Goal: Information Seeking & Learning: Learn about a topic

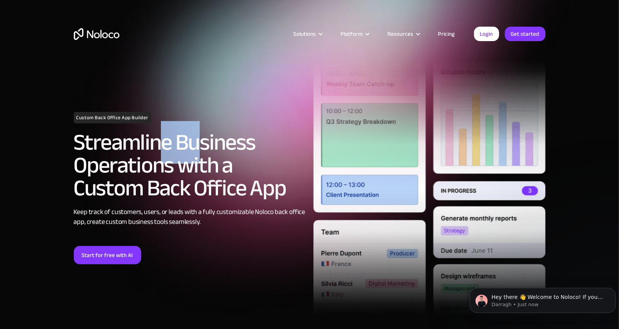
drag, startPoint x: 168, startPoint y: 146, endPoint x: 213, endPoint y: 147, distance: 45.3
click at [220, 140] on h2 "Streamline Business Operations with a Custom Back Office App" at bounding box center [190, 165] width 232 height 69
drag, startPoint x: 167, startPoint y: 183, endPoint x: 217, endPoint y: 182, distance: 49.5
click at [219, 182] on h2 "Streamline Business Operations with a Custom Back Office App" at bounding box center [190, 165] width 232 height 69
drag, startPoint x: 147, startPoint y: 202, endPoint x: 151, endPoint y: 201, distance: 5.0
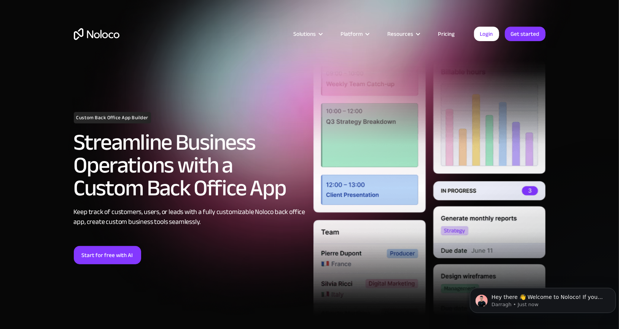
click at [160, 199] on h2 "Streamline Business Operations with a Custom Back Office App" at bounding box center [190, 165] width 232 height 69
click at [128, 213] on div "Keep track of customers, users, or leads with a fully customizable Noloco back …" at bounding box center [190, 217] width 232 height 20
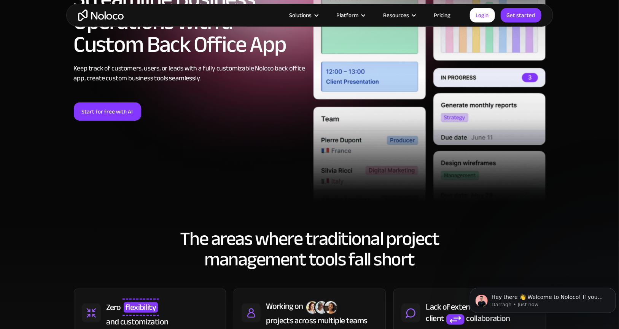
scroll to position [152, 0]
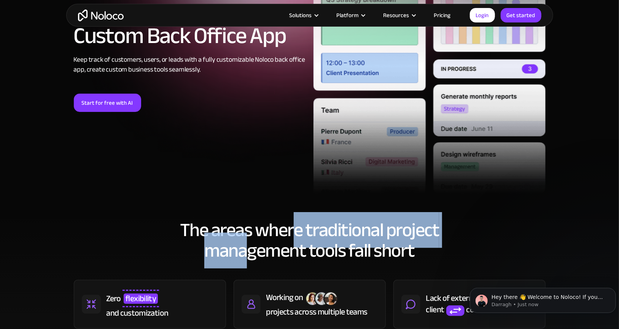
drag, startPoint x: 285, startPoint y: 231, endPoint x: 318, endPoint y: 227, distance: 33.0
click at [315, 227] on h2 "The areas where traditional project management tools fall short" at bounding box center [310, 240] width 472 height 41
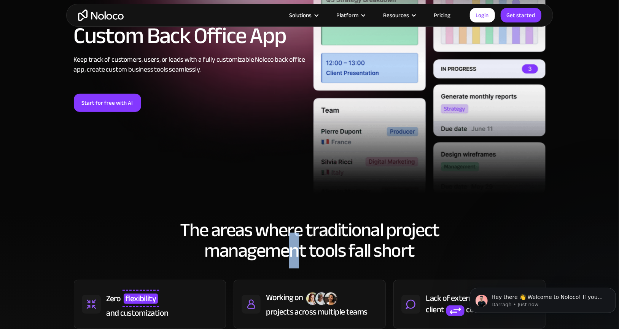
drag, startPoint x: 294, startPoint y: 253, endPoint x: 306, endPoint y: 253, distance: 12.6
click at [304, 253] on h2 "The areas where traditional project management tools fall short" at bounding box center [310, 240] width 472 height 41
click at [358, 254] on h2 "The areas where traditional project management tools fall short" at bounding box center [310, 240] width 472 height 41
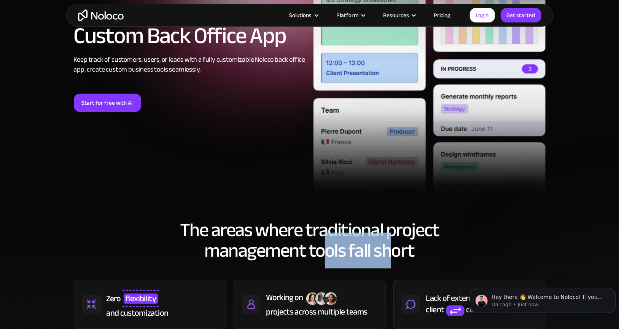
drag, startPoint x: 348, startPoint y: 253, endPoint x: 260, endPoint y: 253, distance: 87.5
click at [300, 253] on h2 "The areas where traditional project management tools fall short" at bounding box center [310, 240] width 472 height 41
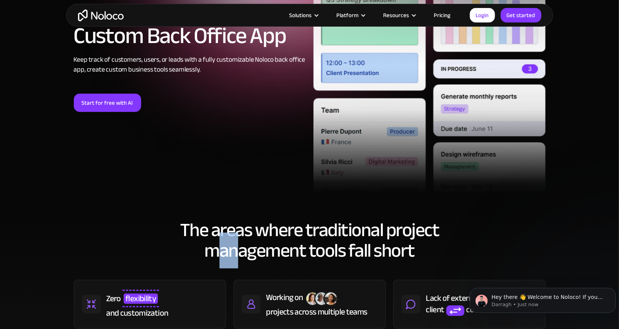
drag, startPoint x: 235, startPoint y: 253, endPoint x: 209, endPoint y: 245, distance: 27.8
click at [215, 248] on h2 "The areas where traditional project management tools fall short" at bounding box center [310, 240] width 472 height 41
drag, startPoint x: 226, startPoint y: 230, endPoint x: 249, endPoint y: 226, distance: 22.8
click at [232, 229] on h2 "The areas where traditional project management tools fall short" at bounding box center [310, 240] width 472 height 41
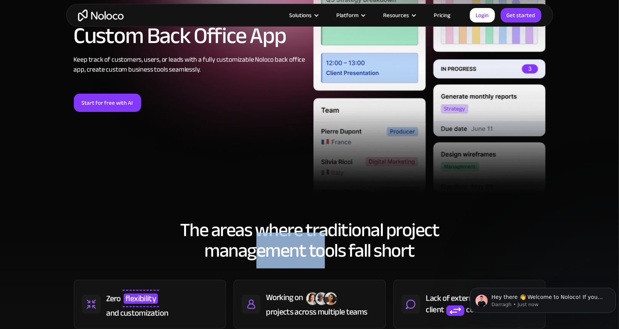
drag, startPoint x: 319, startPoint y: 247, endPoint x: 244, endPoint y: 246, distance: 75.4
click at [250, 246] on h2 "The areas where traditional project management tools fall short" at bounding box center [310, 240] width 472 height 41
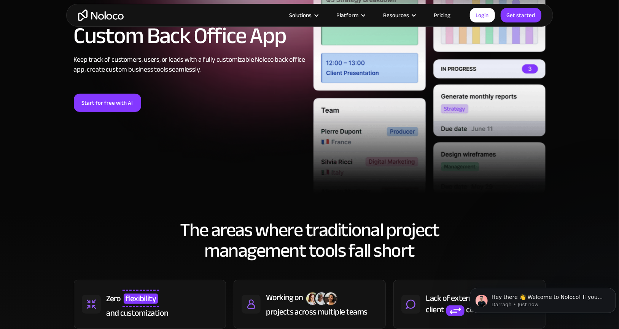
drag, startPoint x: 229, startPoint y: 240, endPoint x: 206, endPoint y: 222, distance: 29.2
click at [229, 240] on h2 "The areas where traditional project management tools fall short" at bounding box center [310, 240] width 472 height 41
click at [105, 95] on link "Start for free with AI" at bounding box center [107, 103] width 67 height 18
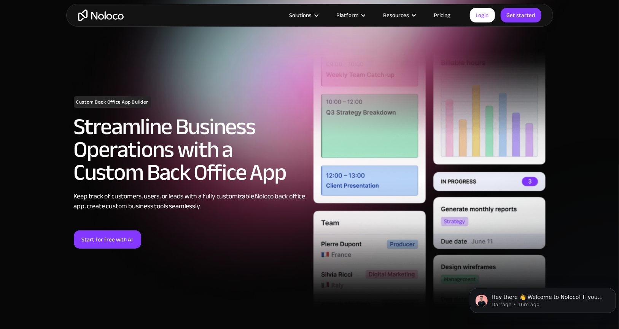
scroll to position [0, 0]
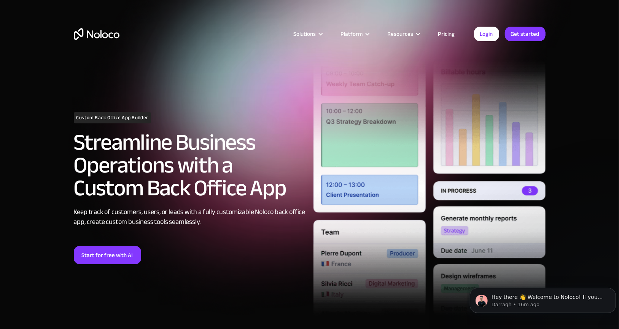
click at [455, 32] on link "Pricing" at bounding box center [447, 34] width 36 height 10
